Goal: Navigation & Orientation: Find specific page/section

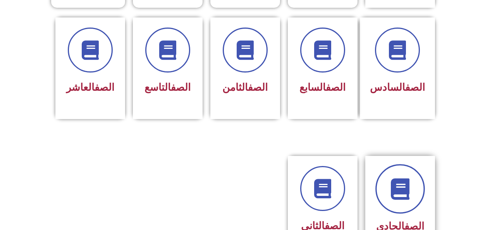
scroll to position [349, 0]
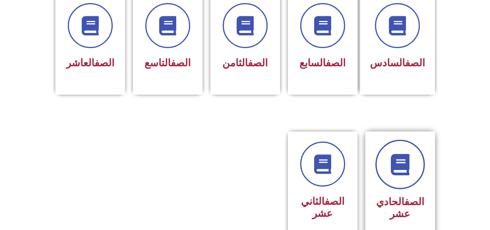
click at [401, 167] on link at bounding box center [401, 165] width 50 height 50
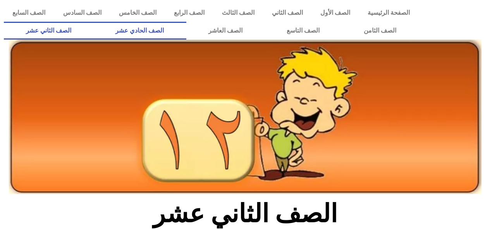
click at [156, 32] on link "الصف الحادي عشر" at bounding box center [139, 31] width 93 height 18
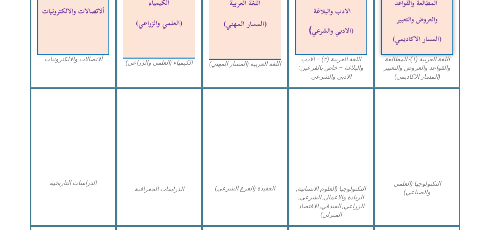
scroll to position [310, 0]
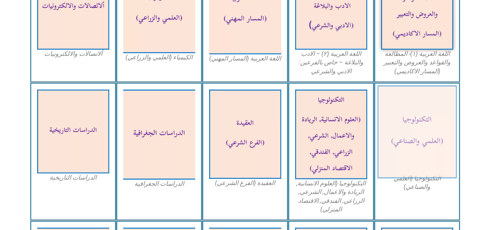
click at [433, 151] on img at bounding box center [416, 131] width 79 height 93
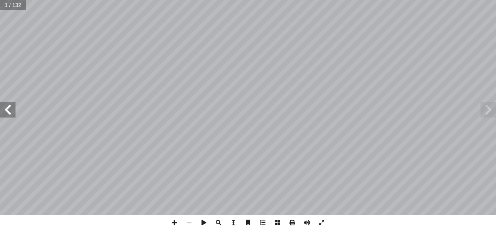
click at [486, 111] on span at bounding box center [489, 110] width 16 height 16
click at [4, 107] on span at bounding box center [8, 110] width 16 height 16
click at [491, 110] on span at bounding box center [489, 110] width 16 height 16
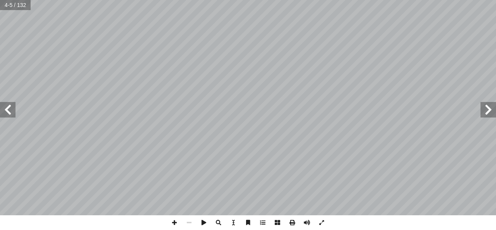
click at [4, 110] on span at bounding box center [8, 110] width 16 height 16
click at [4, 109] on span at bounding box center [8, 110] width 16 height 16
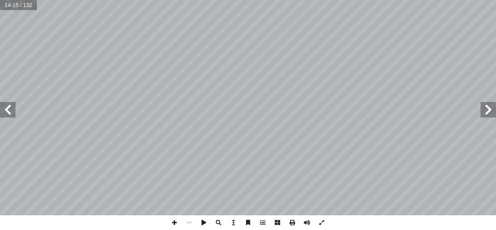
click at [4, 109] on span at bounding box center [8, 110] width 16 height 16
